Goal: Task Accomplishment & Management: Use online tool/utility

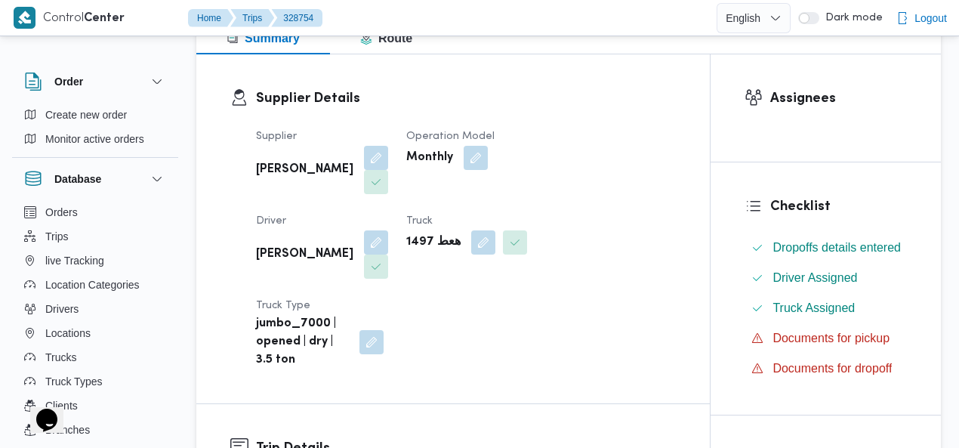
scroll to position [234, 0]
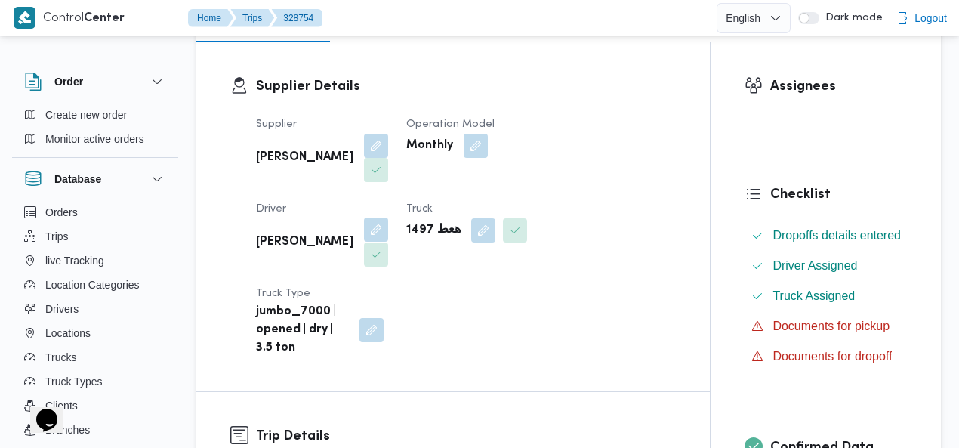
click at [388, 218] on button "button" at bounding box center [376, 230] width 24 height 24
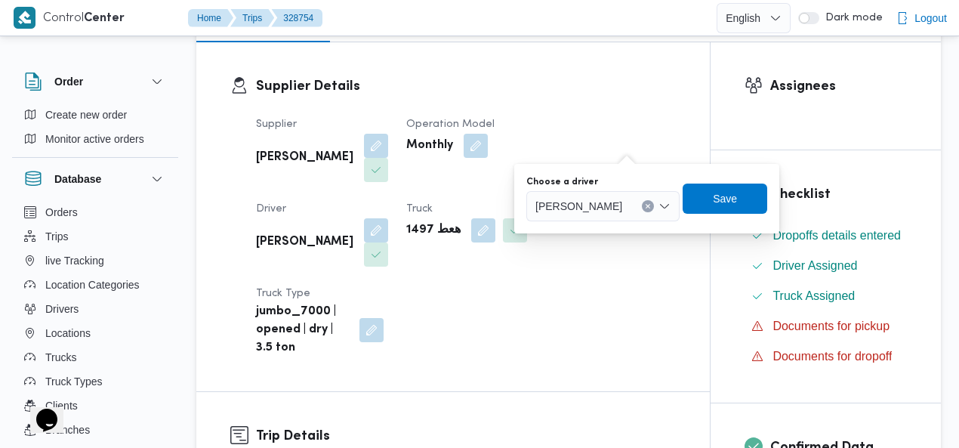
click at [642, 204] on button "Clear input" at bounding box center [648, 206] width 12 height 12
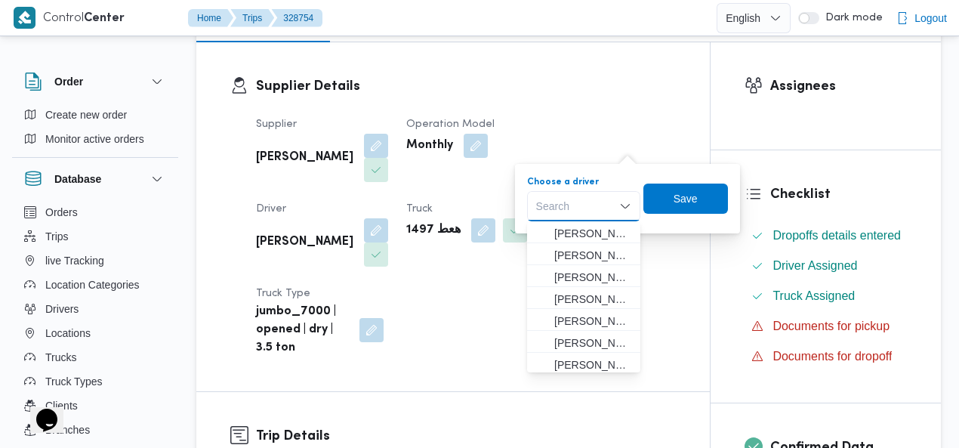
click at [606, 206] on div "Search" at bounding box center [583, 206] width 113 height 30
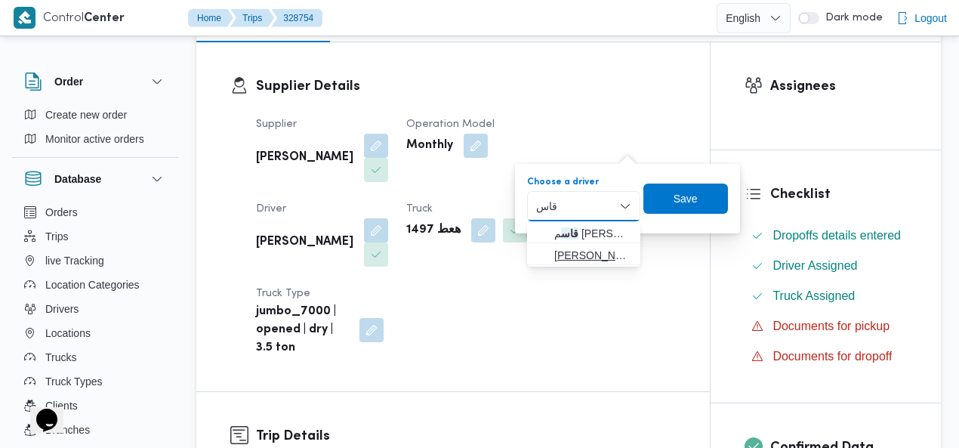
type input "قاس"
click at [585, 252] on span "ابوبكر بلال قاس م جمعه" at bounding box center [592, 255] width 77 height 18
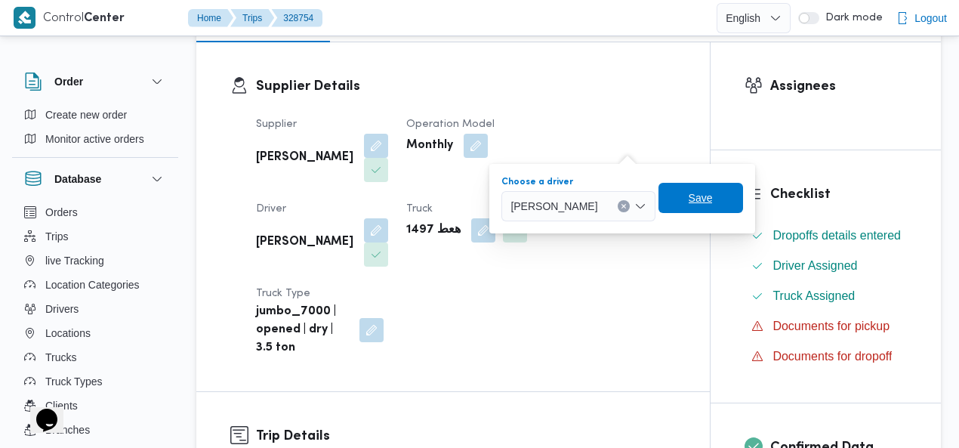
click at [706, 210] on span "Save" at bounding box center [701, 198] width 85 height 30
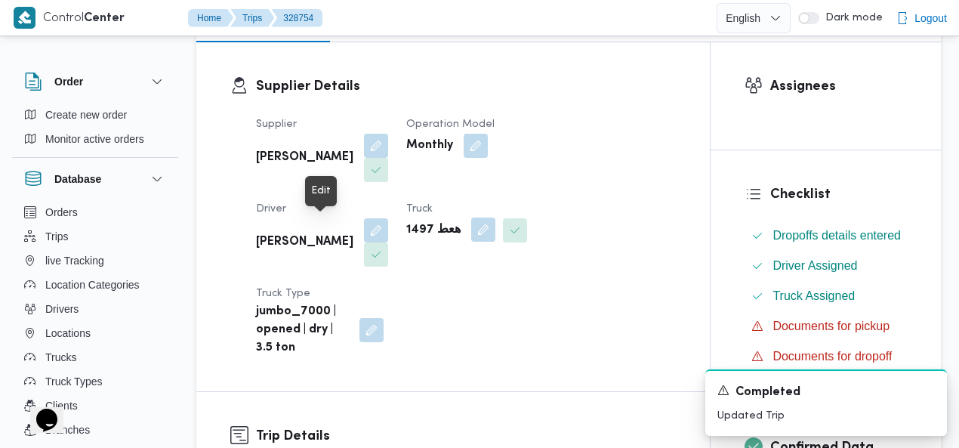
click at [471, 230] on button "button" at bounding box center [483, 230] width 24 height 24
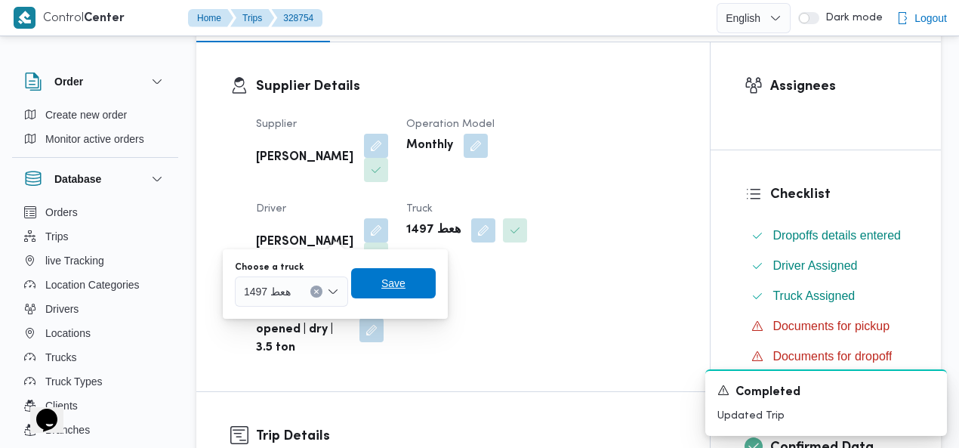
click at [422, 282] on span "Save" at bounding box center [393, 283] width 85 height 30
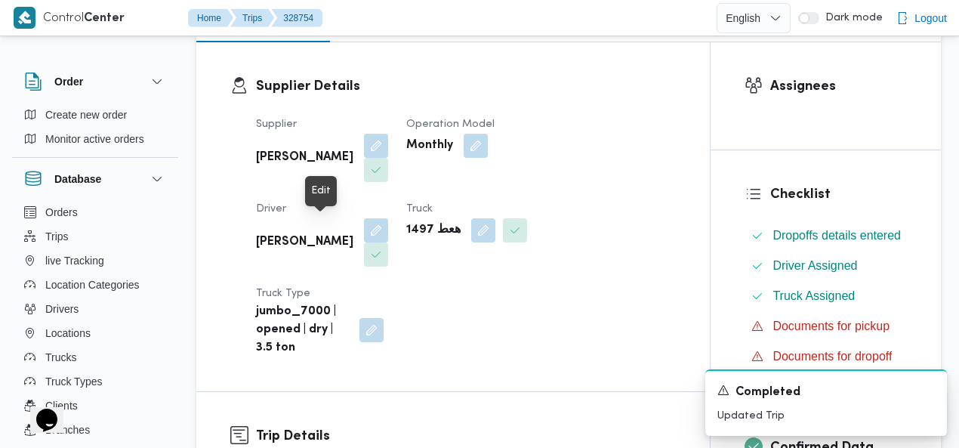
click at [636, 233] on div "Supplier محمد صلاح عبداللطيف الشريف Operation Model Monthly Driver ابوبكر بلال …" at bounding box center [466, 237] width 438 height 260
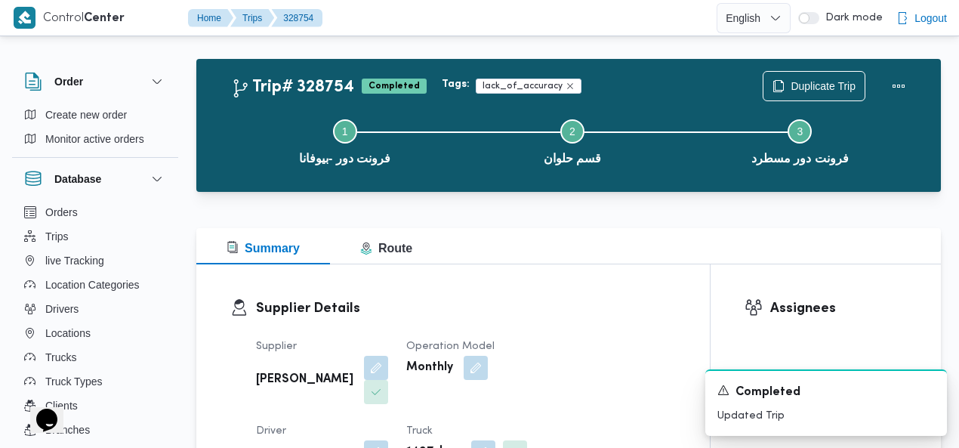
scroll to position [0, 0]
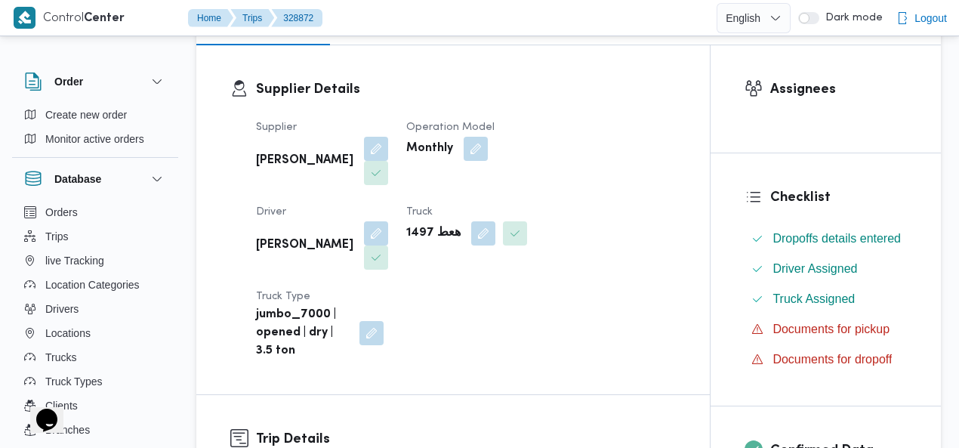
scroll to position [242, 0]
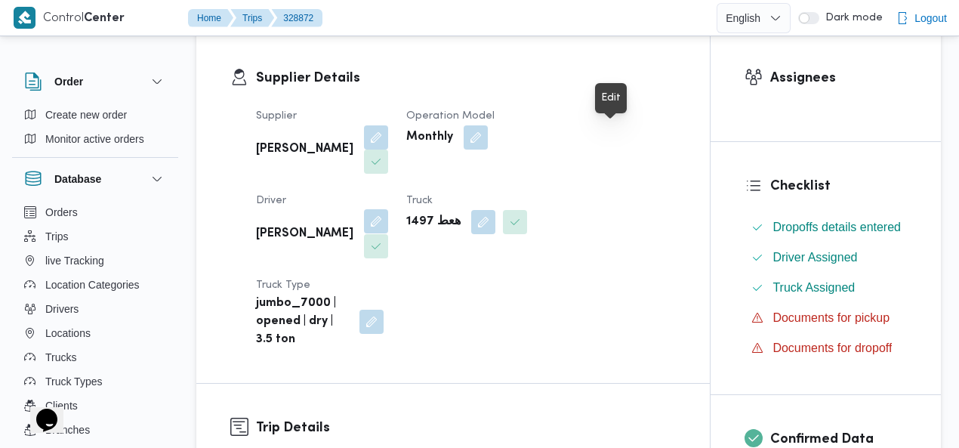
click at [388, 209] on button "button" at bounding box center [376, 221] width 24 height 24
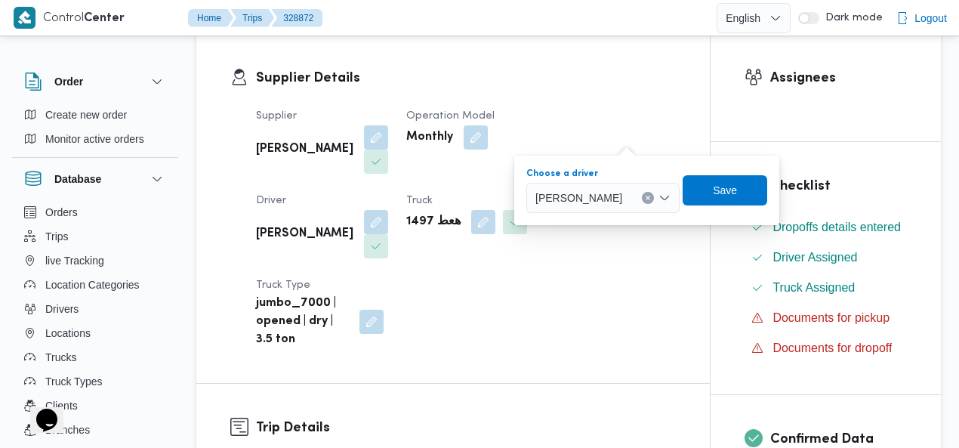
click at [608, 190] on div "[PERSON_NAME]" at bounding box center [603, 198] width 153 height 30
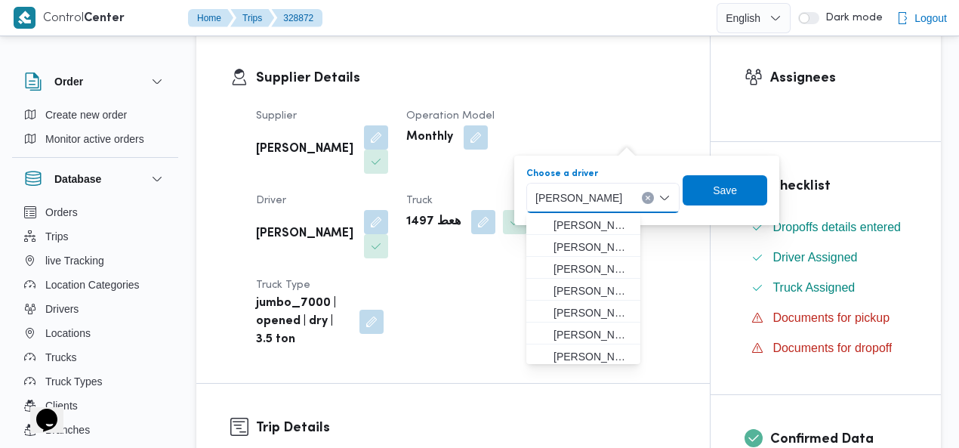
click at [645, 197] on icon "Clear input" at bounding box center [648, 198] width 6 height 6
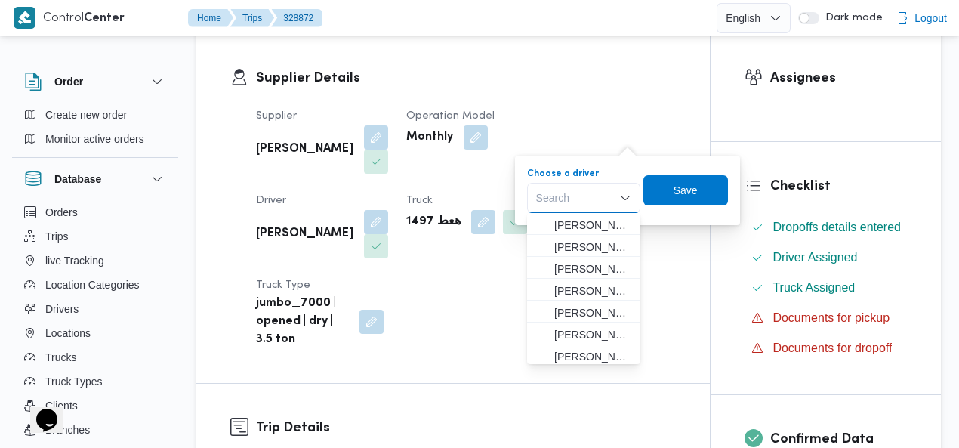
click at [588, 194] on div "Search" at bounding box center [583, 198] width 113 height 30
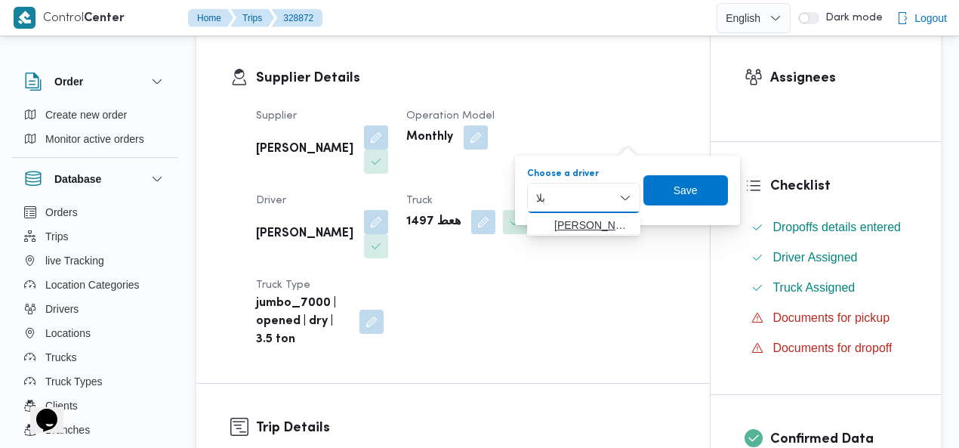
type input "بلا"
click at [588, 219] on span "ابوبكر بلا ل قاسم جمعه" at bounding box center [592, 225] width 77 height 18
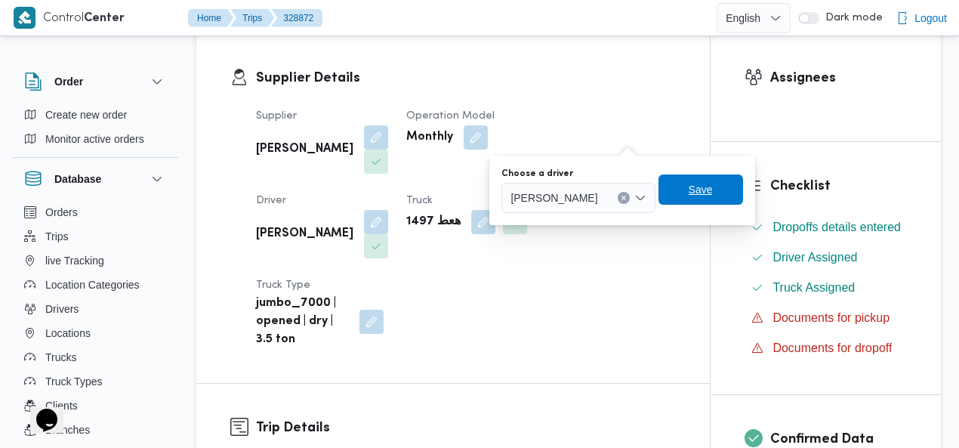
click at [699, 193] on span "Save" at bounding box center [701, 189] width 85 height 30
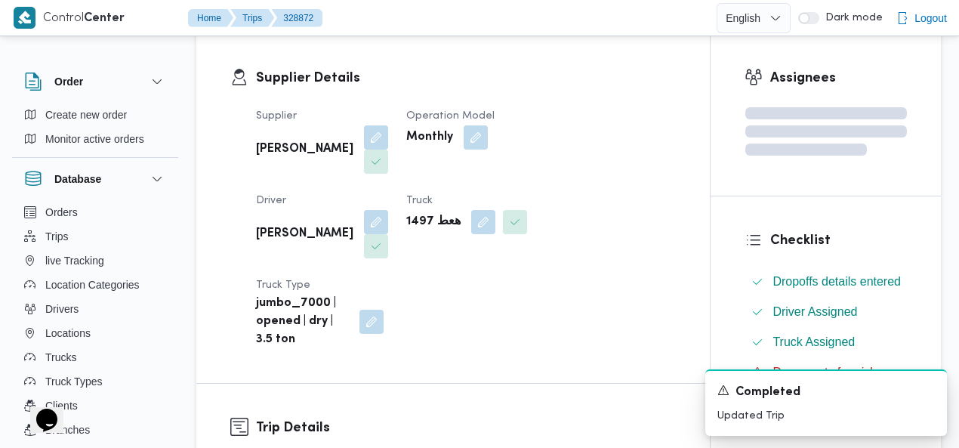
click at [497, 57] on div "Supplier Details Supplier محمد صلاح عبداللطيف الشريف Operation Model Monthly Dr…" at bounding box center [453, 208] width 514 height 349
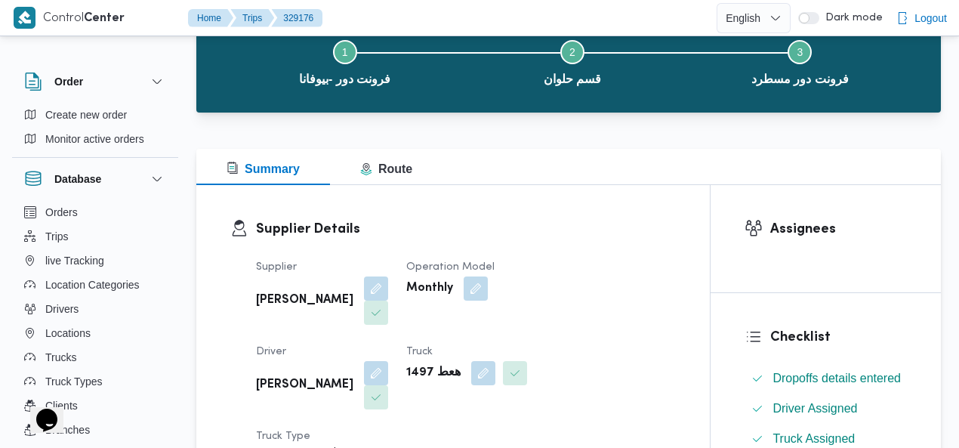
scroll to position [122, 0]
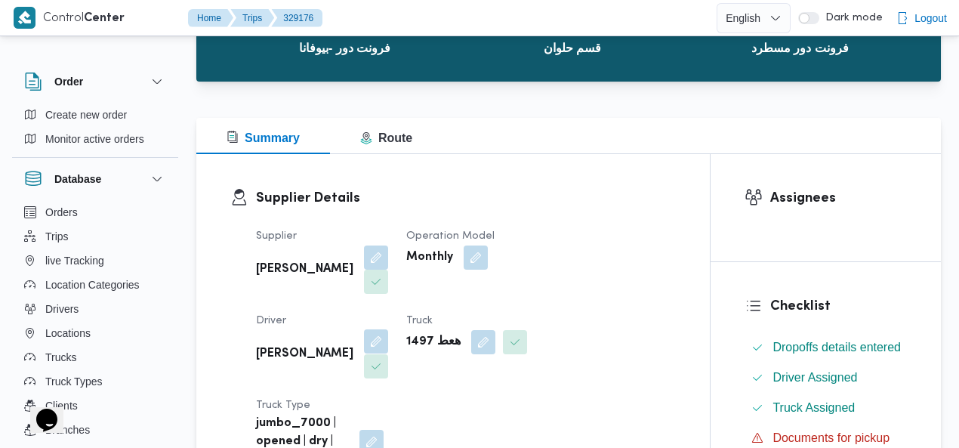
click at [388, 329] on button "button" at bounding box center [376, 341] width 24 height 24
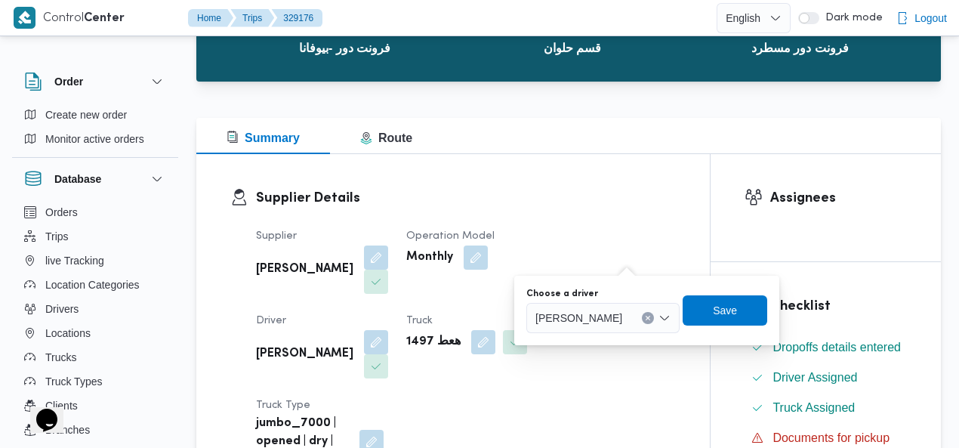
click at [647, 317] on icon "Clear input" at bounding box center [649, 319] width 4 height 4
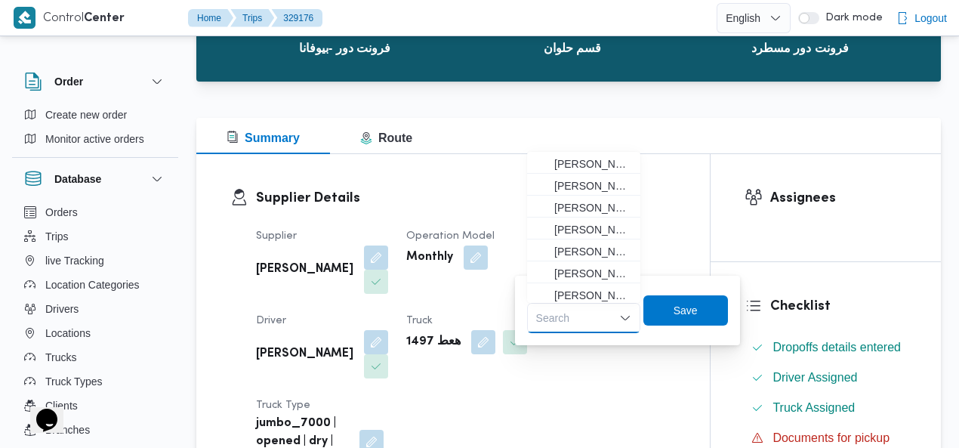
click at [579, 318] on div "Search" at bounding box center [583, 318] width 113 height 30
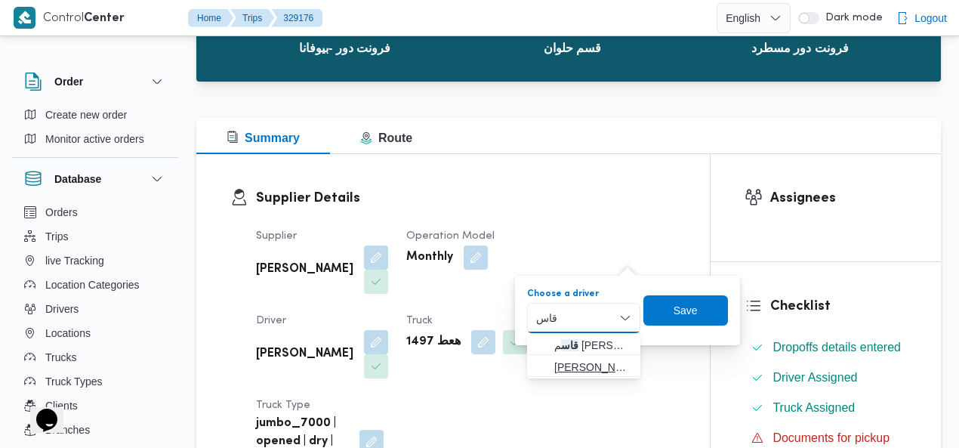
type input "قاس"
drag, startPoint x: 585, startPoint y: 365, endPoint x: 613, endPoint y: 354, distance: 30.9
click at [585, 365] on span "ابوبكر بلال قاس م جمعه" at bounding box center [592, 367] width 77 height 18
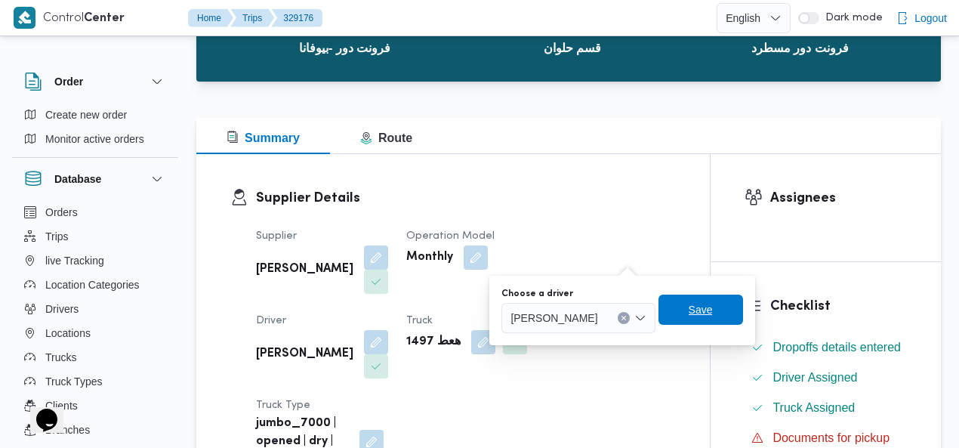
click at [696, 313] on span "Save" at bounding box center [701, 310] width 85 height 30
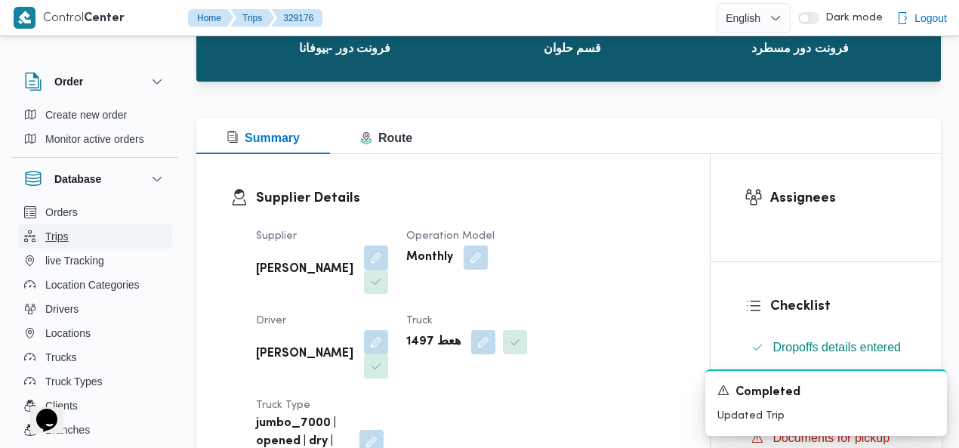
click at [88, 227] on button "Trips" at bounding box center [95, 236] width 154 height 24
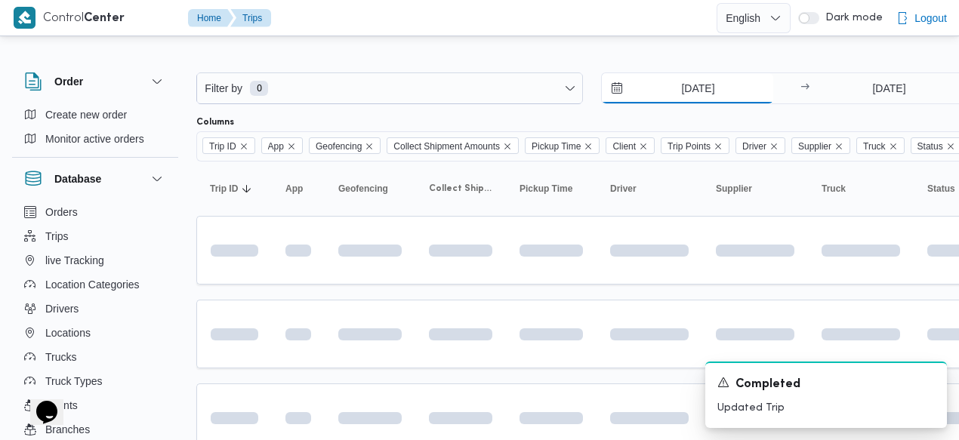
click at [674, 87] on input "17/8/2025" at bounding box center [687, 88] width 171 height 30
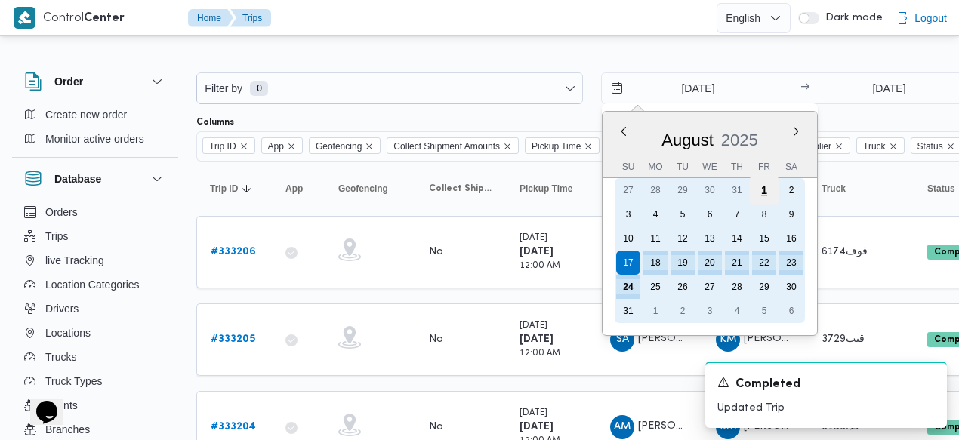
click at [761, 184] on div "1" at bounding box center [764, 190] width 29 height 29
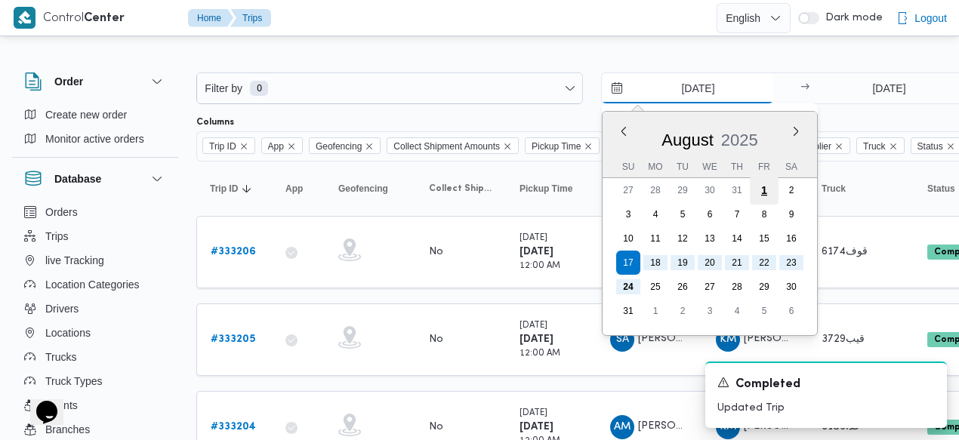
type input "1/8/2025"
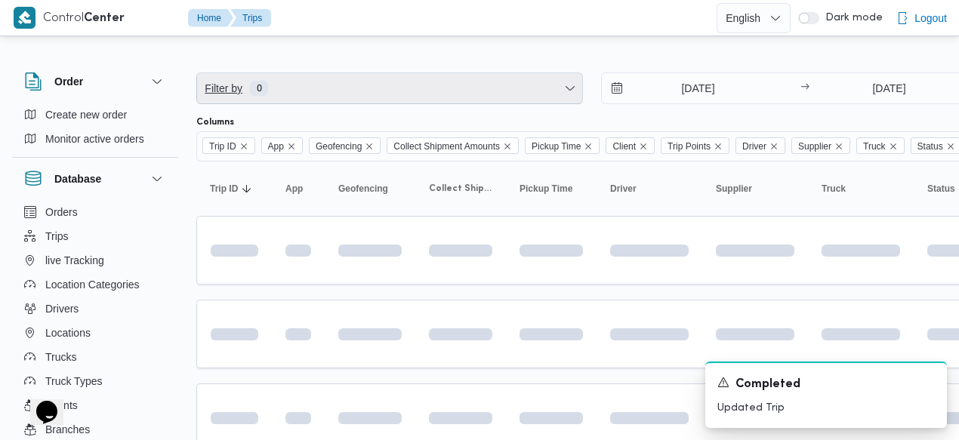
click at [370, 82] on span "Filter by 0" at bounding box center [389, 88] width 385 height 30
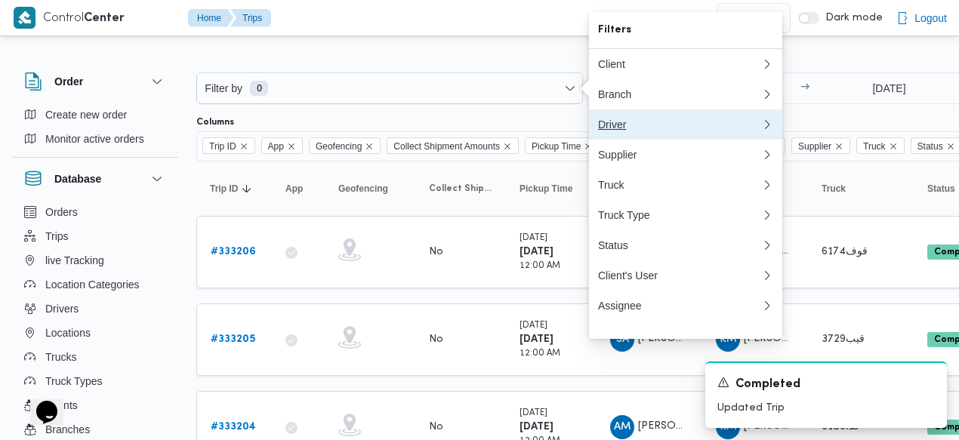
click at [643, 129] on div "Driver" at bounding box center [679, 125] width 163 height 12
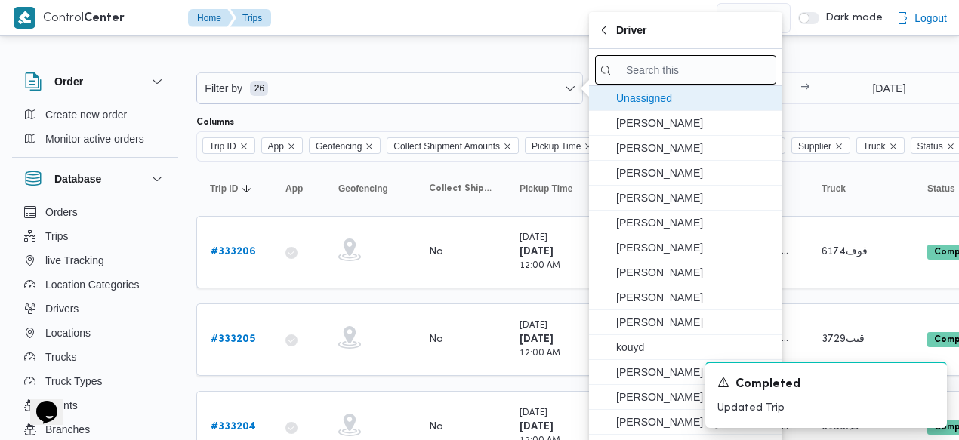
click at [644, 87] on span "Unassigned" at bounding box center [685, 98] width 181 height 24
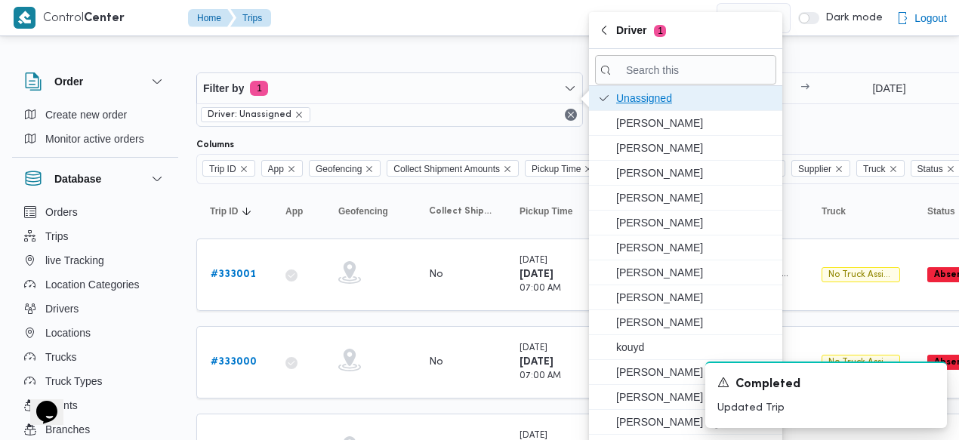
click at [642, 95] on span "Unassigned" at bounding box center [694, 98] width 157 height 18
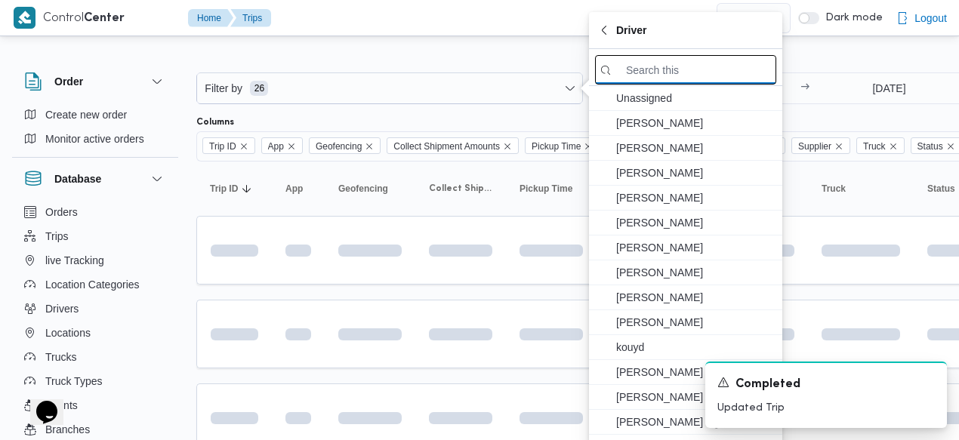
click at [650, 67] on input "search filters" at bounding box center [685, 69] width 181 height 29
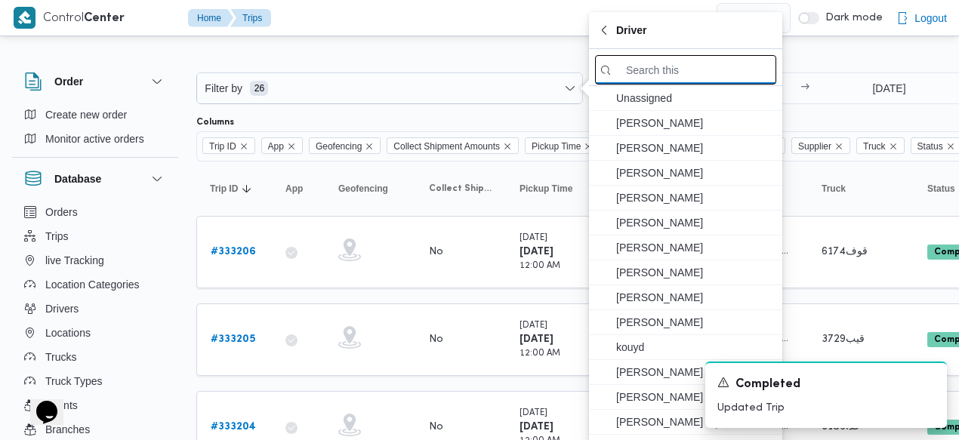
paste input "[PERSON_NAME]"
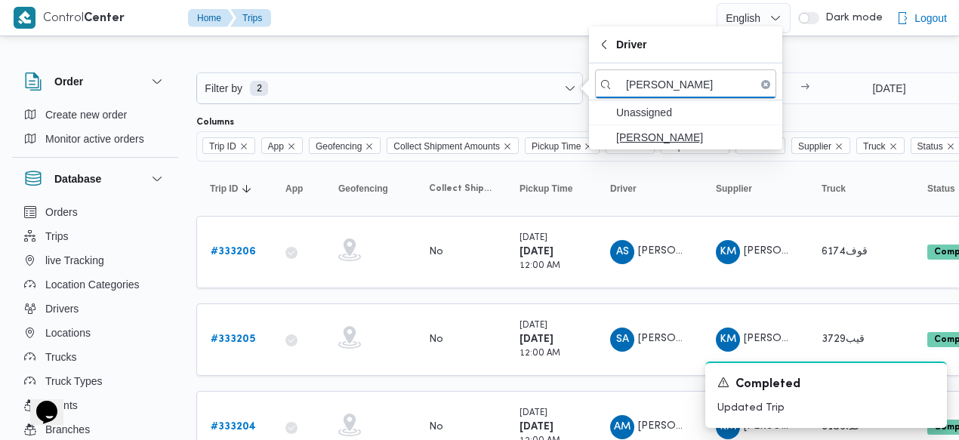
type input "[PERSON_NAME]"
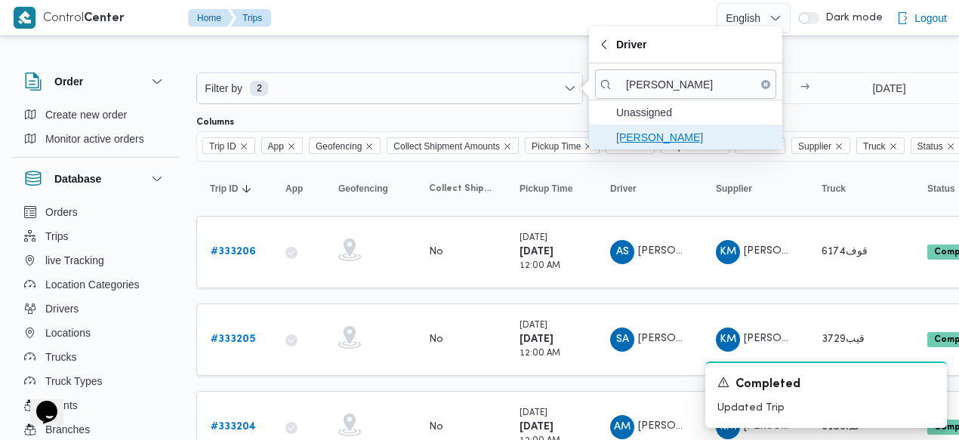
click at [657, 131] on span "[PERSON_NAME]" at bounding box center [694, 137] width 157 height 18
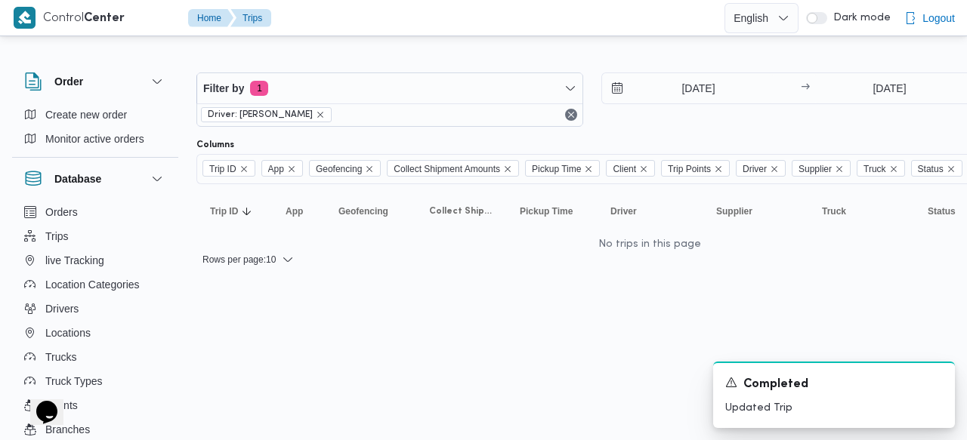
click at [505, 55] on div at bounding box center [649, 60] width 906 height 24
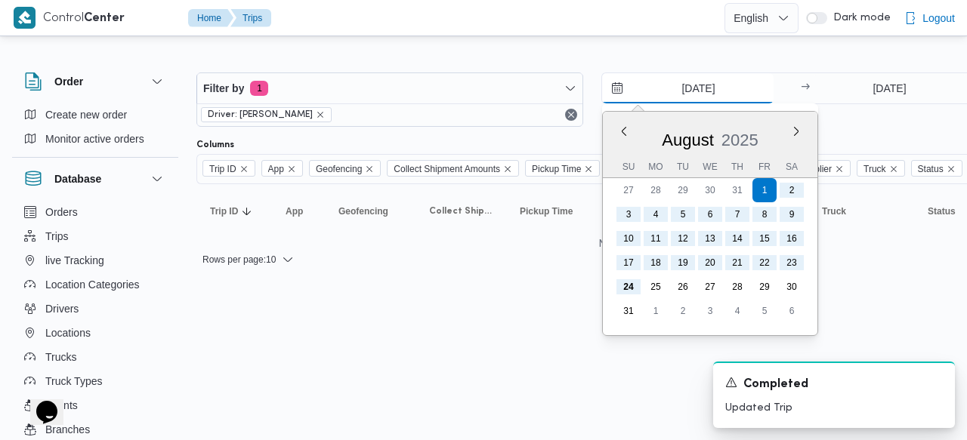
click at [672, 94] on input "1/8/2025" at bounding box center [687, 88] width 171 height 30
click at [622, 131] on button "Previous Month" at bounding box center [623, 131] width 14 height 14
type input "1/7/2025"
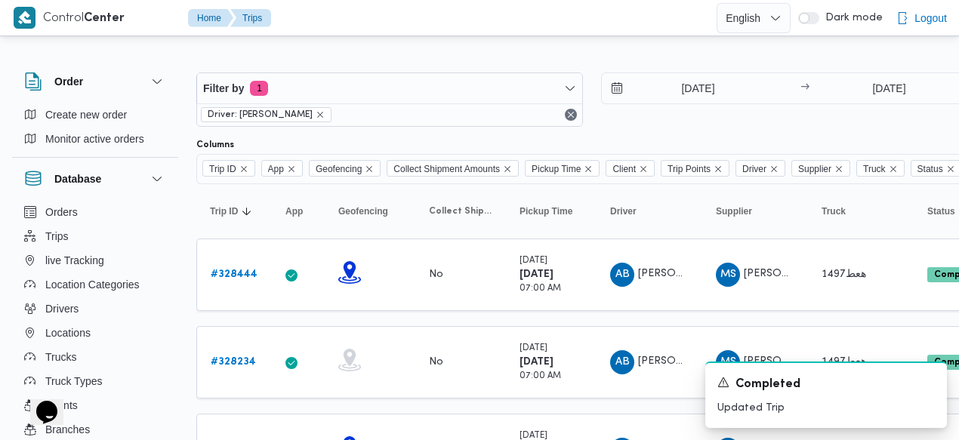
click at [662, 57] on div at bounding box center [649, 60] width 906 height 24
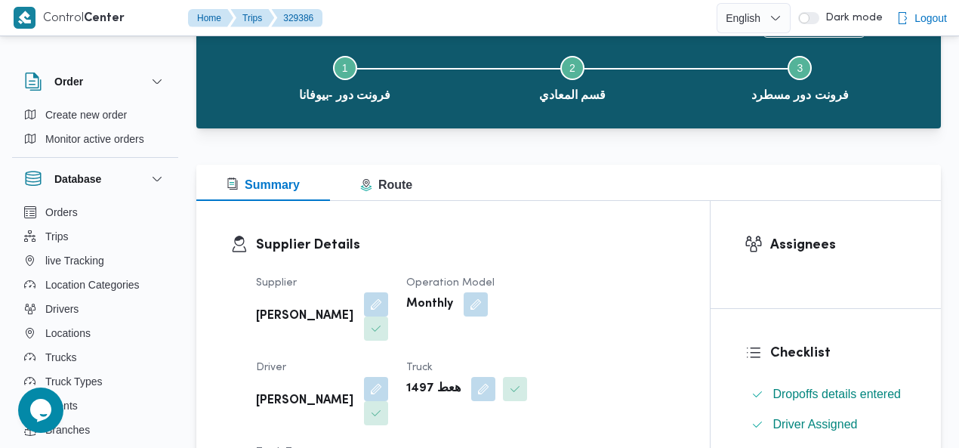
scroll to position [184, 0]
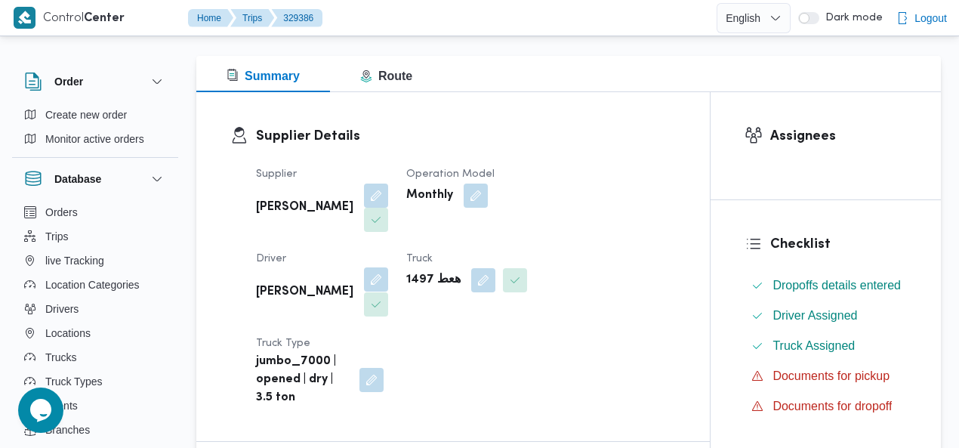
click at [388, 267] on button "button" at bounding box center [376, 279] width 24 height 24
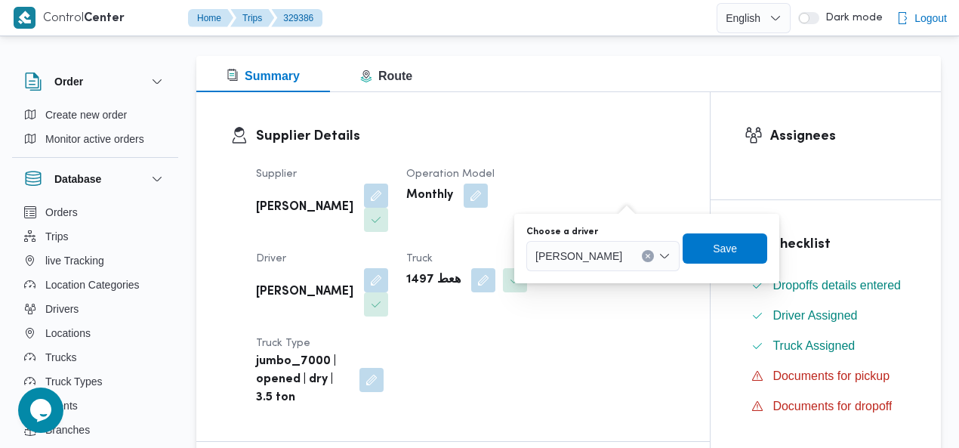
click at [642, 260] on button "Clear input" at bounding box center [648, 256] width 12 height 12
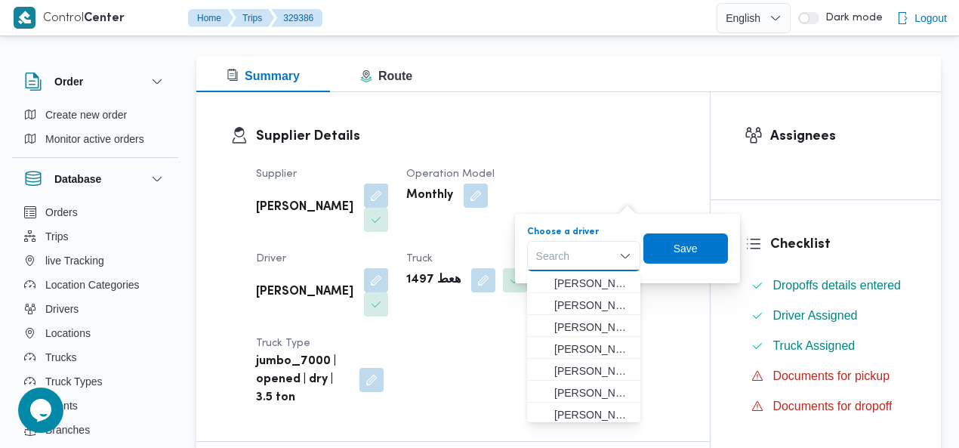
click at [576, 258] on div "Search" at bounding box center [583, 256] width 113 height 30
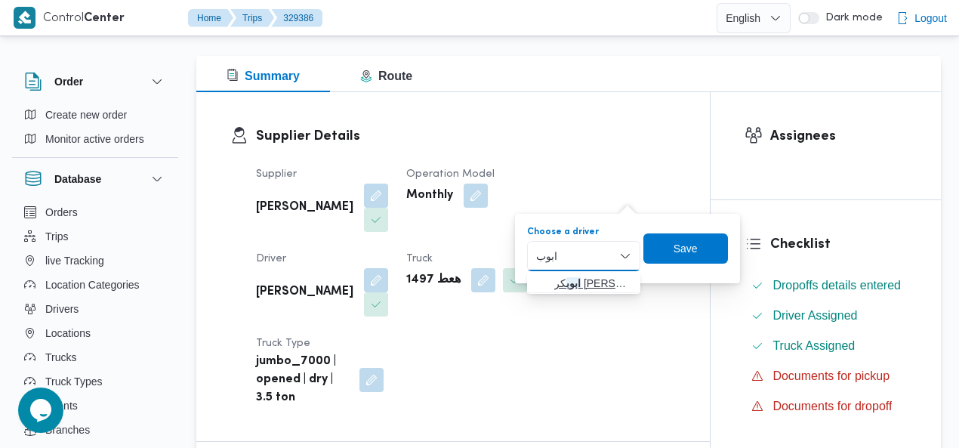
type input "ابوب"
click at [604, 286] on span "ابوب كر بلال قاسم جمعه" at bounding box center [592, 283] width 77 height 18
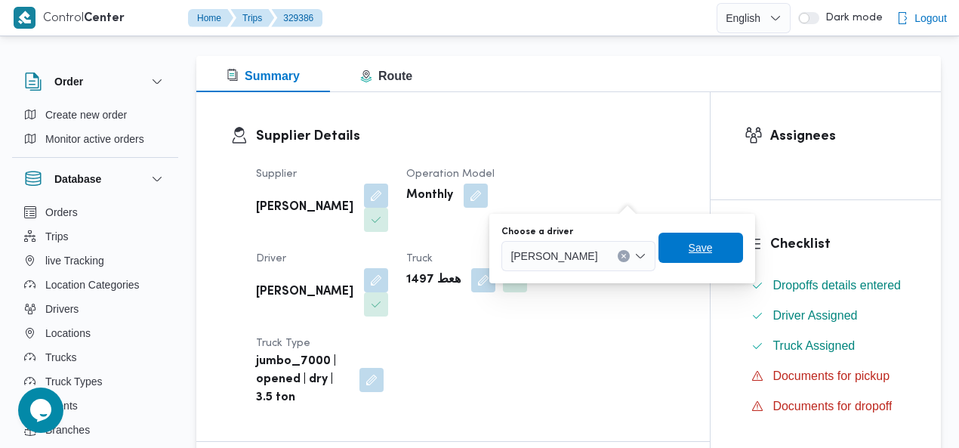
click at [703, 258] on span "Save" at bounding box center [701, 248] width 85 height 30
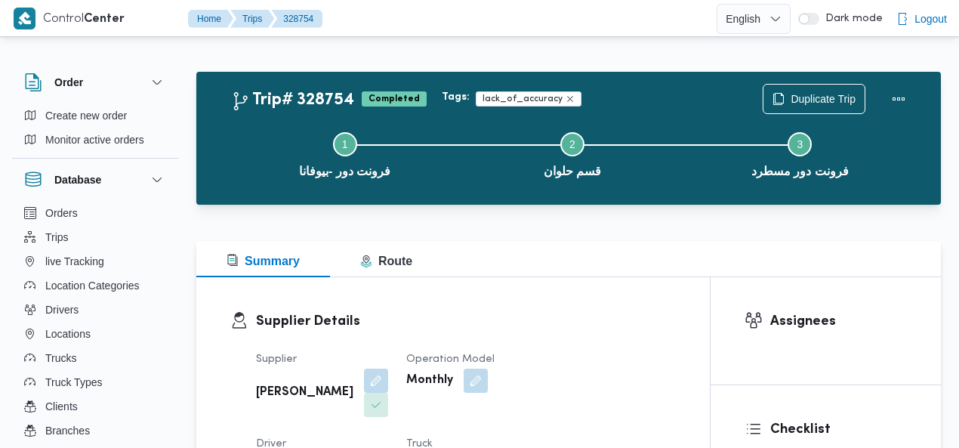
scroll to position [261, 0]
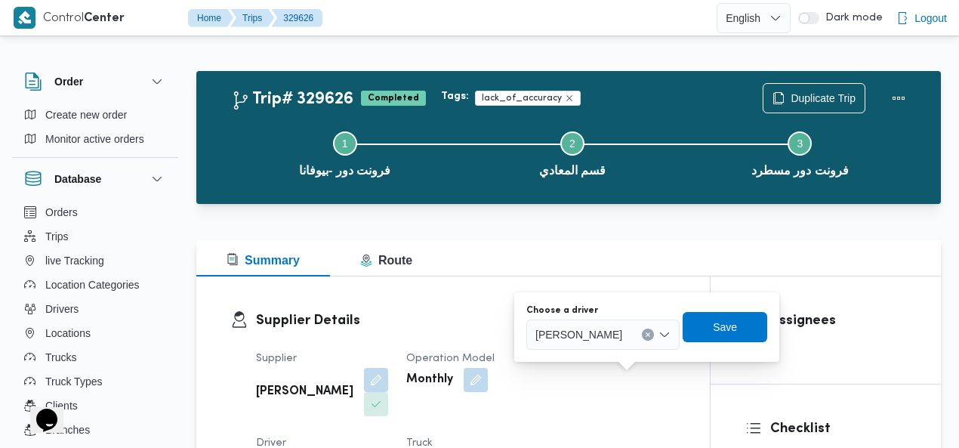
click at [645, 335] on icon "Clear input" at bounding box center [648, 335] width 6 height 6
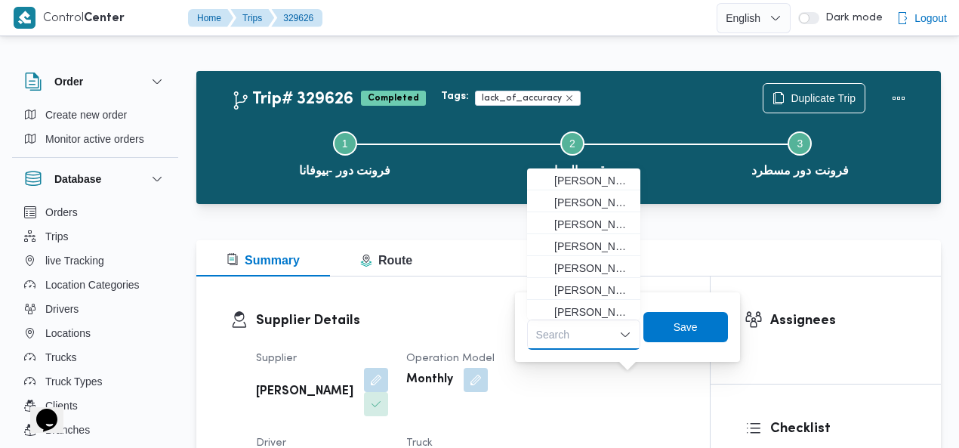
click at [583, 332] on div "Search Combo box. Selected. Combo box input. Search. Type some text or, to disp…" at bounding box center [583, 335] width 113 height 30
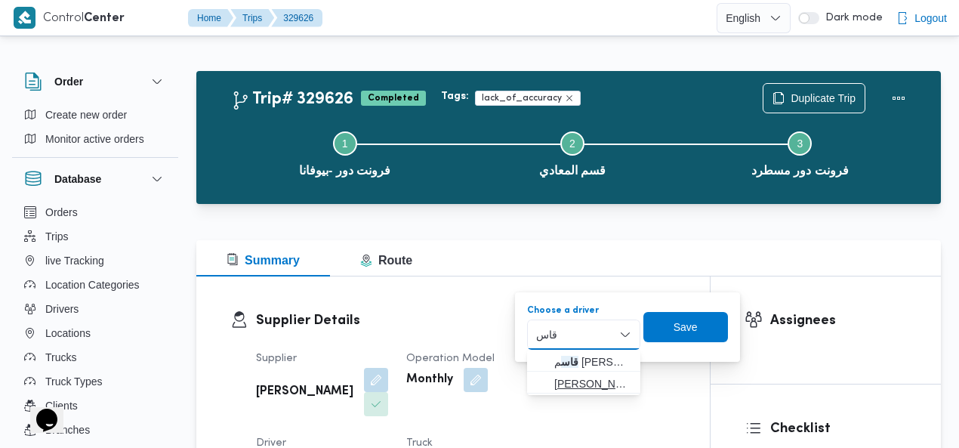
type input "قاس"
drag, startPoint x: 573, startPoint y: 387, endPoint x: 595, endPoint y: 371, distance: 27.0
click at [573, 386] on span "[PERSON_NAME] قاس م جمعه" at bounding box center [592, 384] width 77 height 18
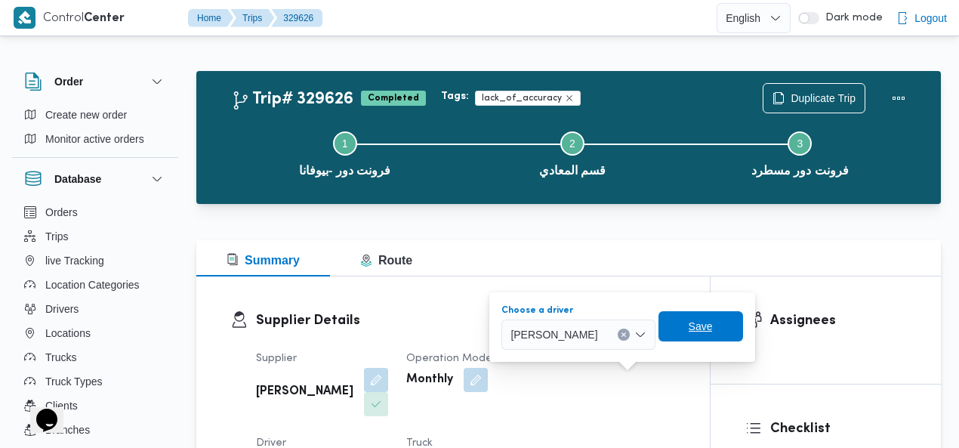
click at [685, 318] on span "Save" at bounding box center [701, 326] width 85 height 30
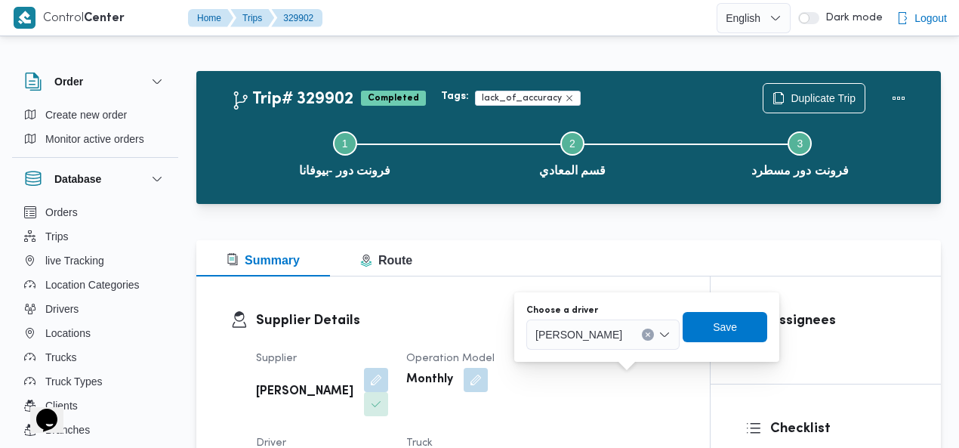
click at [642, 338] on button "Clear input" at bounding box center [648, 335] width 12 height 12
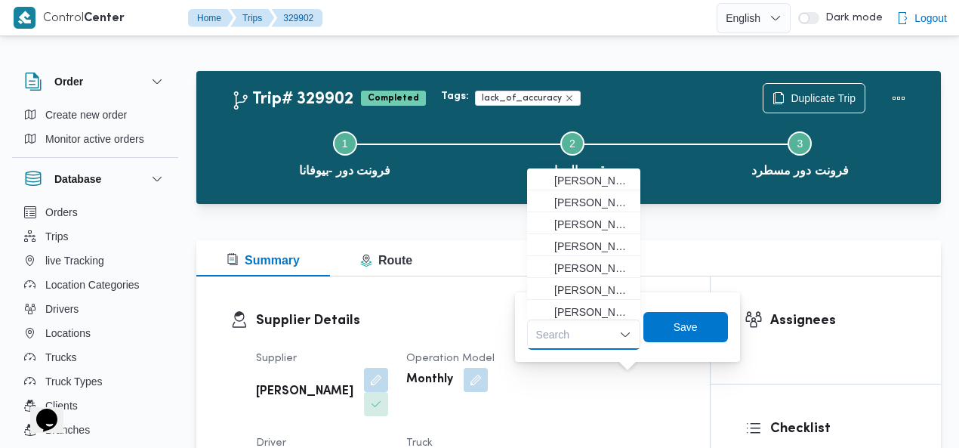
click at [600, 332] on div "Search" at bounding box center [583, 335] width 113 height 30
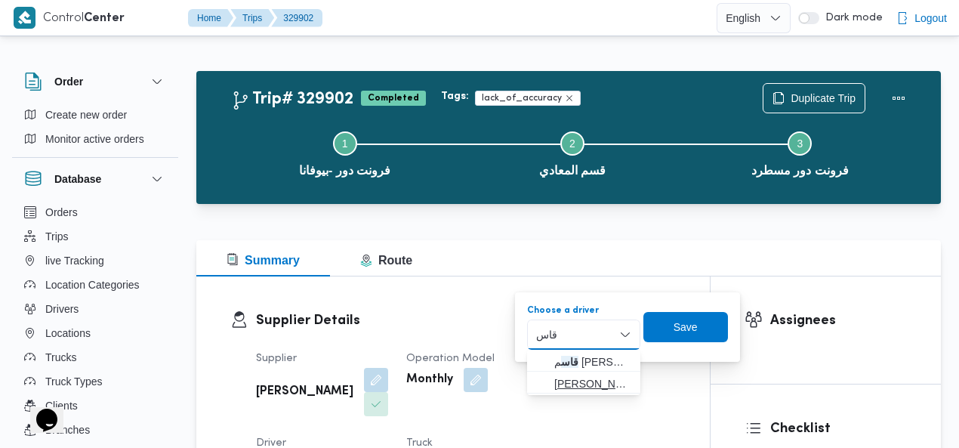
type input "قاس"
click at [568, 379] on span "[PERSON_NAME] قاس م جمعه" at bounding box center [592, 384] width 77 height 18
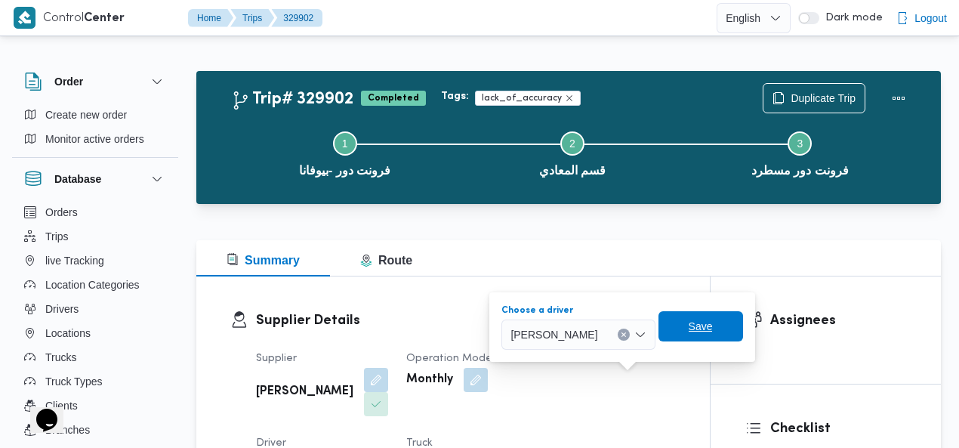
click at [697, 333] on span "Save" at bounding box center [701, 326] width 85 height 30
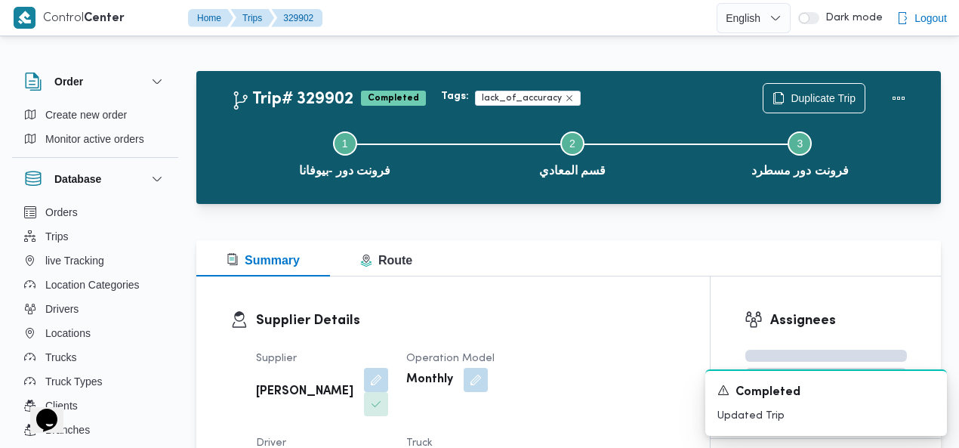
click at [590, 261] on div "Summary Route" at bounding box center [568, 258] width 745 height 36
